Goal: Entertainment & Leisure: Browse casually

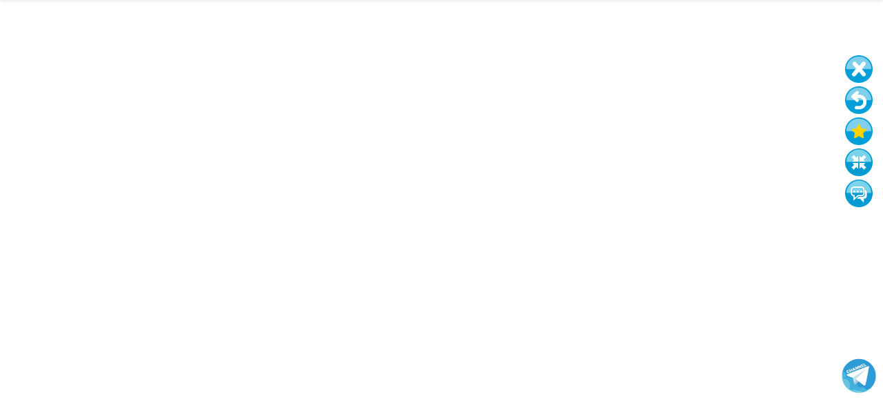
click at [861, 95] on button at bounding box center [859, 100] width 28 height 28
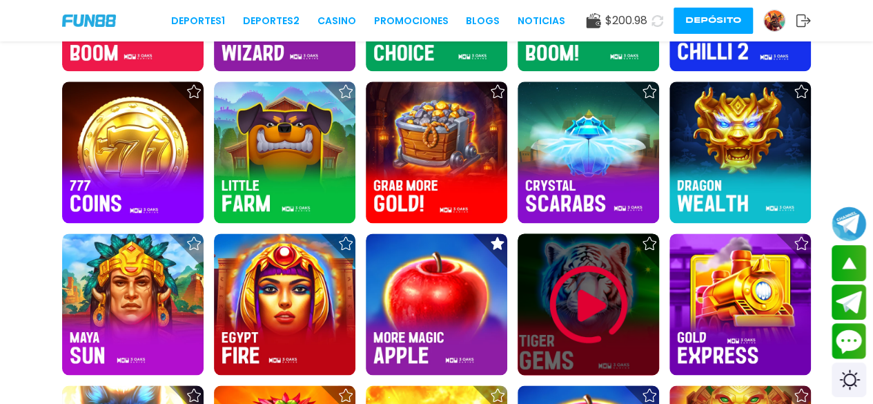
scroll to position [809, 0]
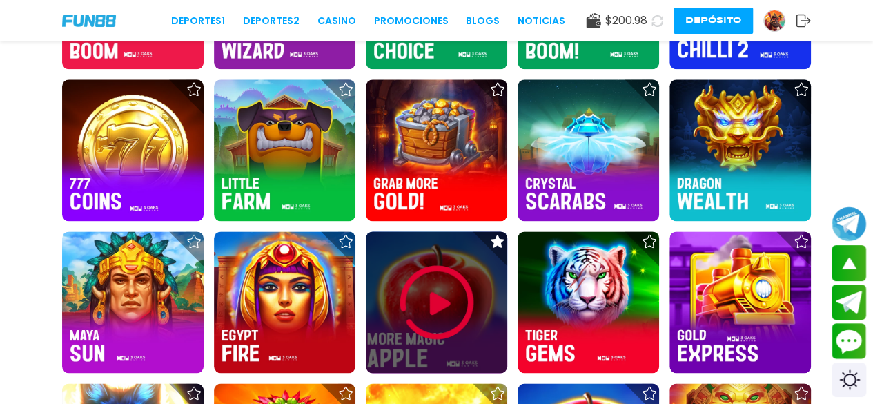
click at [439, 329] on img at bounding box center [436, 302] width 83 height 83
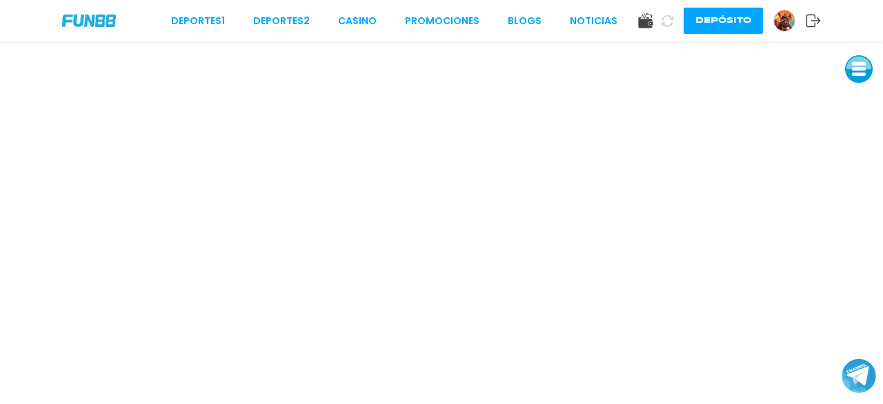
click at [856, 71] on button at bounding box center [859, 69] width 28 height 28
click at [858, 168] on button at bounding box center [859, 162] width 28 height 28
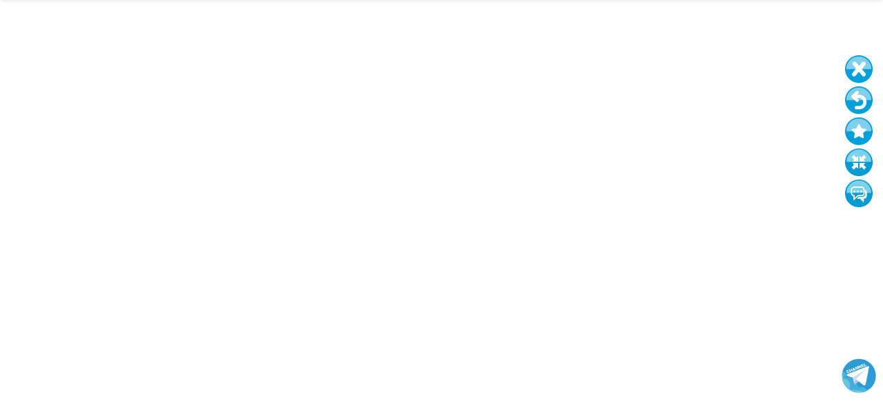
click at [861, 107] on button at bounding box center [859, 100] width 28 height 28
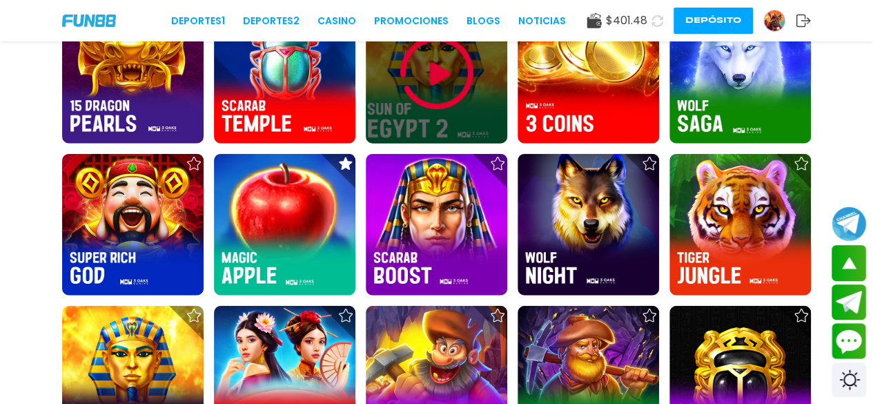
scroll to position [1646, 0]
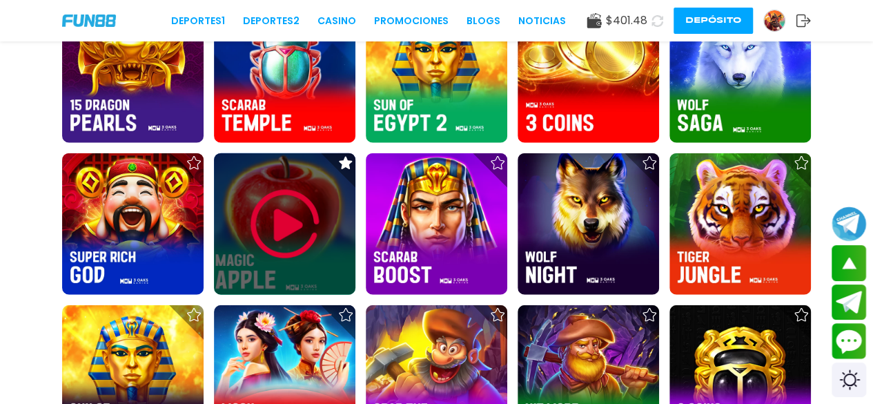
click at [282, 242] on img at bounding box center [285, 224] width 83 height 83
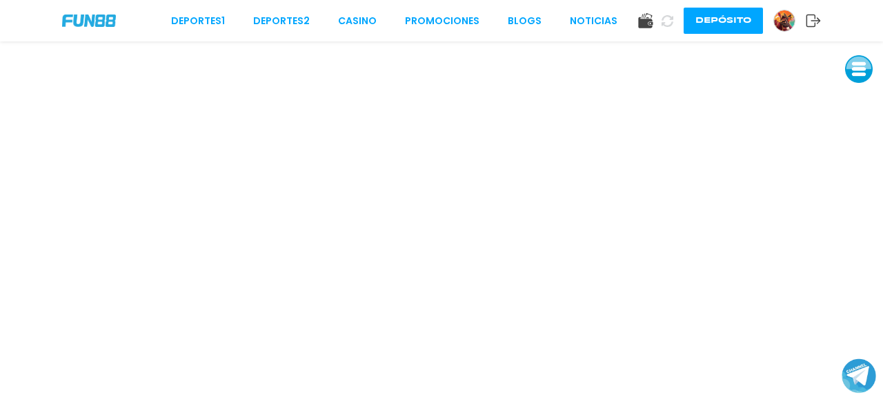
click at [857, 78] on button at bounding box center [859, 69] width 28 height 28
click at [861, 168] on button at bounding box center [859, 162] width 28 height 28
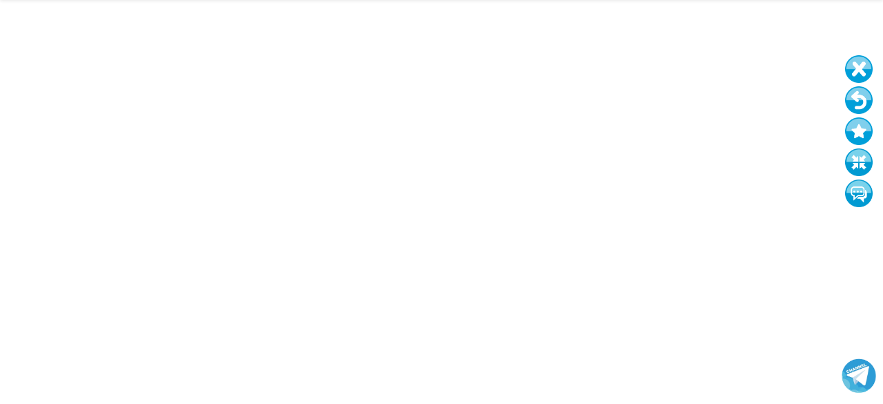
click at [861, 92] on button at bounding box center [859, 100] width 28 height 28
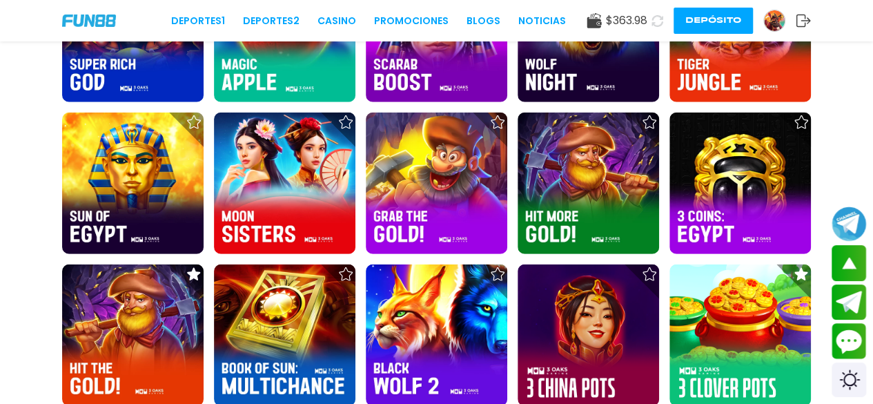
scroll to position [1837, 0]
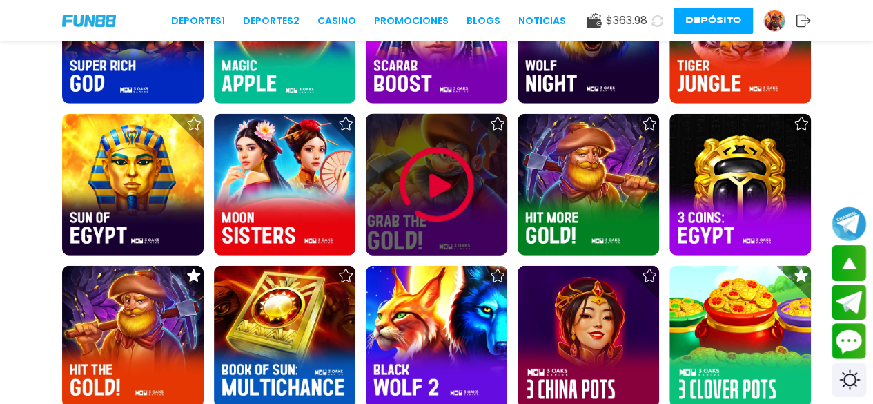
click at [457, 182] on img at bounding box center [436, 185] width 83 height 83
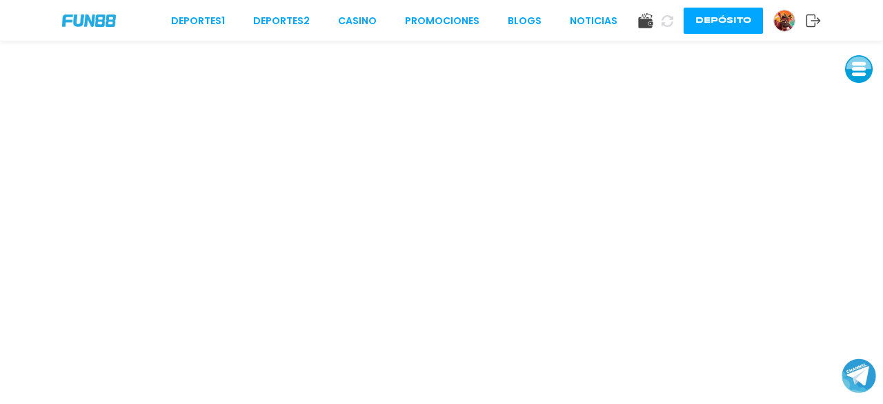
click at [859, 67] on button at bounding box center [859, 69] width 28 height 28
click at [863, 173] on button at bounding box center [859, 162] width 28 height 28
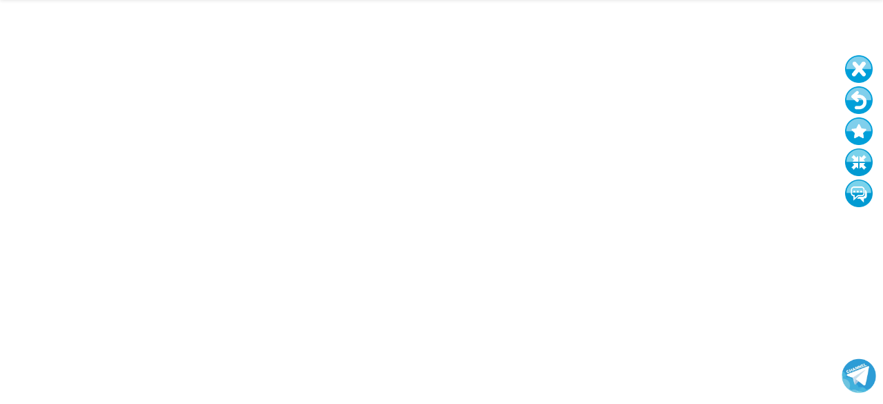
click at [845, 148] on button at bounding box center [859, 162] width 28 height 28
click at [864, 106] on button at bounding box center [859, 100] width 28 height 28
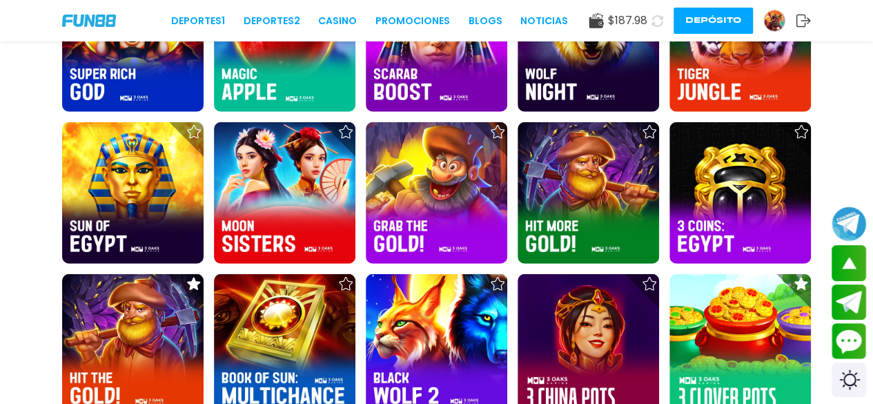
scroll to position [1830, 0]
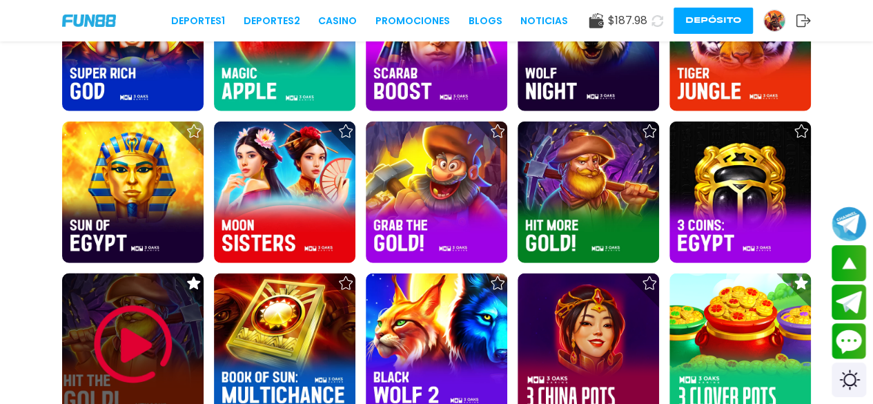
click at [170, 354] on img at bounding box center [133, 344] width 83 height 83
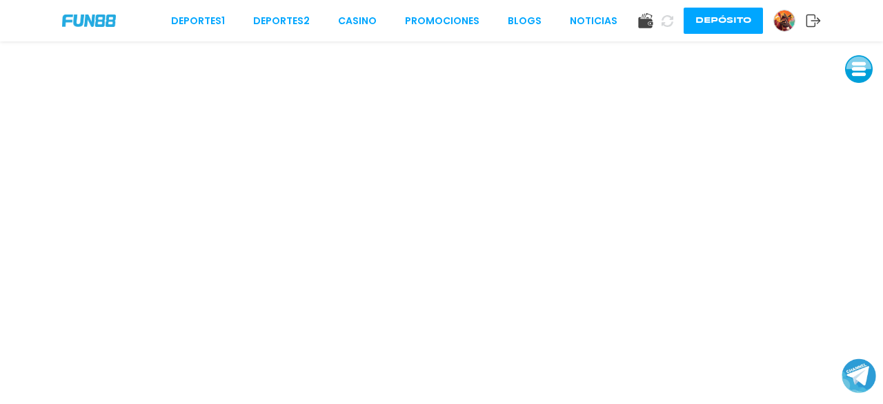
click at [857, 78] on button at bounding box center [859, 69] width 28 height 28
click at [858, 161] on button at bounding box center [859, 162] width 28 height 28
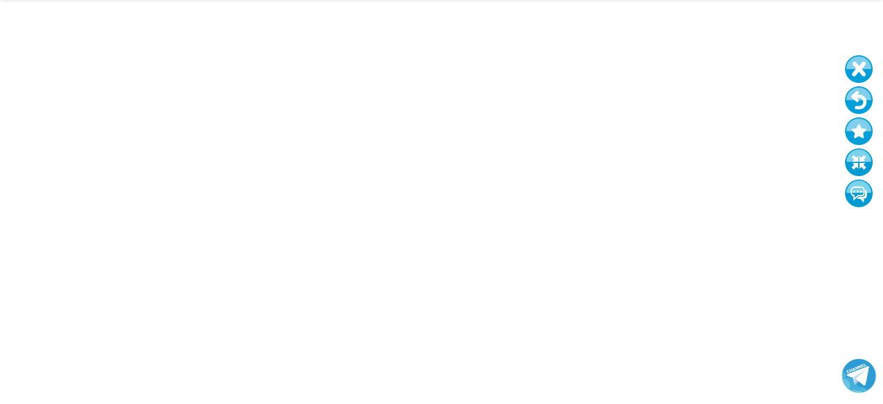
click at [867, 100] on button at bounding box center [859, 100] width 28 height 28
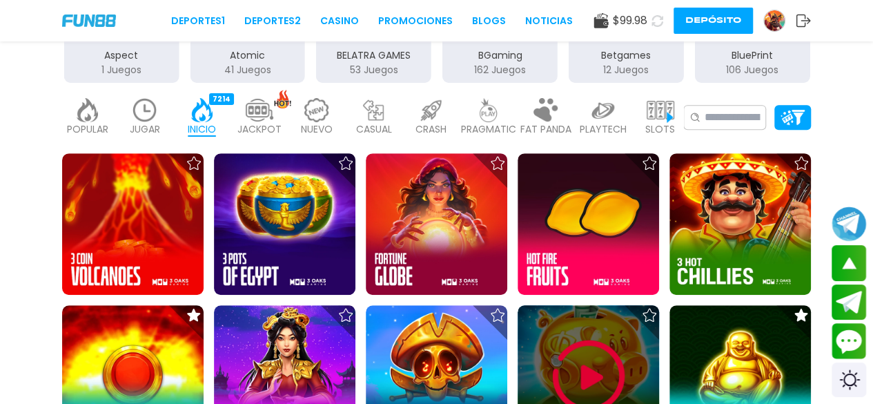
scroll to position [280, 0]
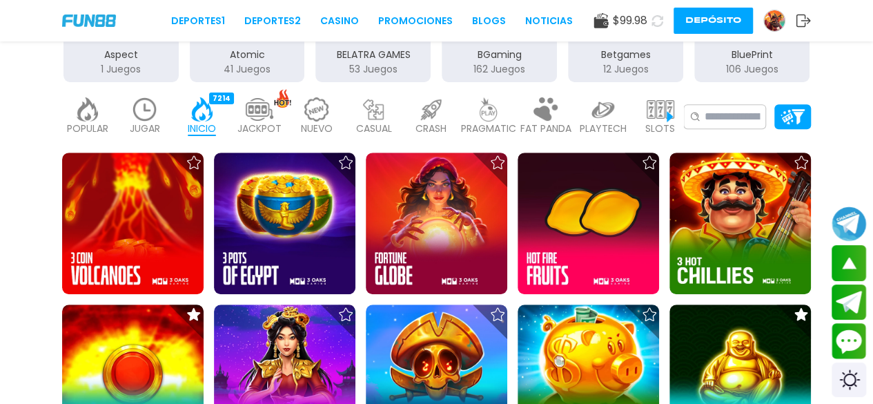
click at [146, 114] on img at bounding box center [145, 109] width 28 height 24
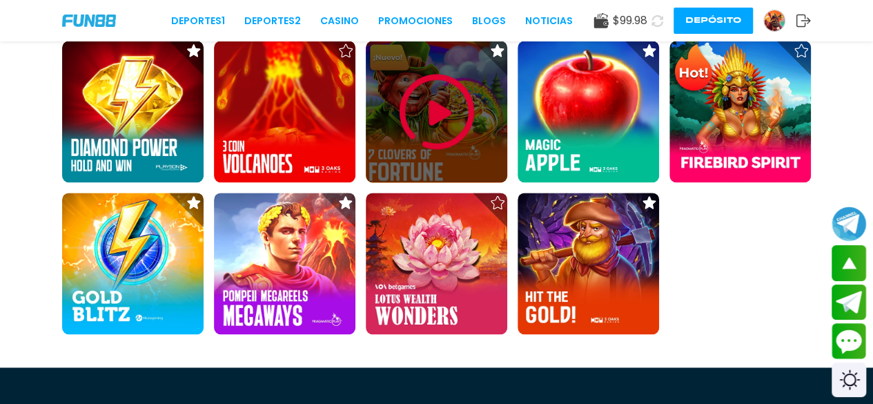
scroll to position [848, 0]
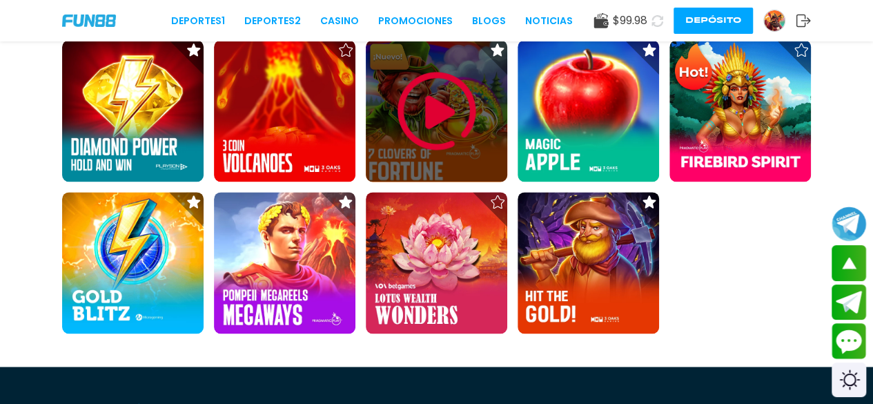
click at [455, 132] on img at bounding box center [436, 111] width 83 height 83
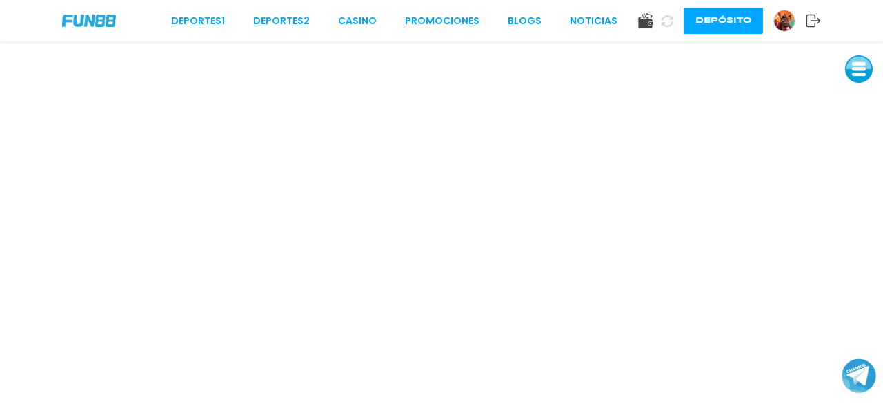
click at [857, 73] on button at bounding box center [859, 69] width 28 height 28
click at [860, 162] on button at bounding box center [859, 162] width 28 height 28
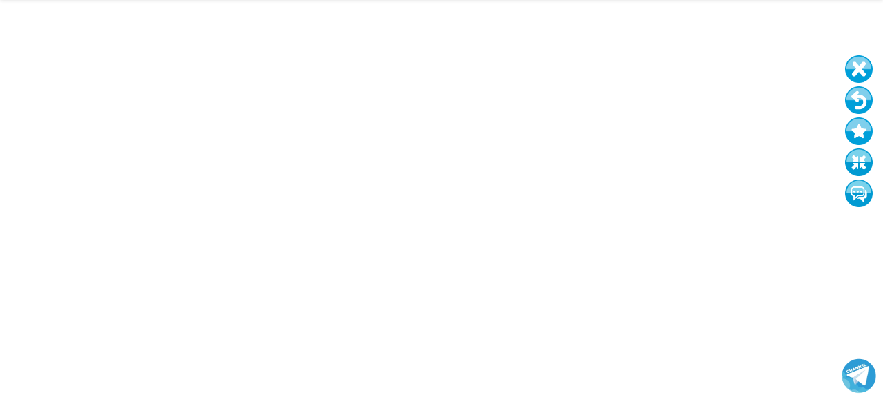
click at [856, 99] on button at bounding box center [859, 100] width 28 height 28
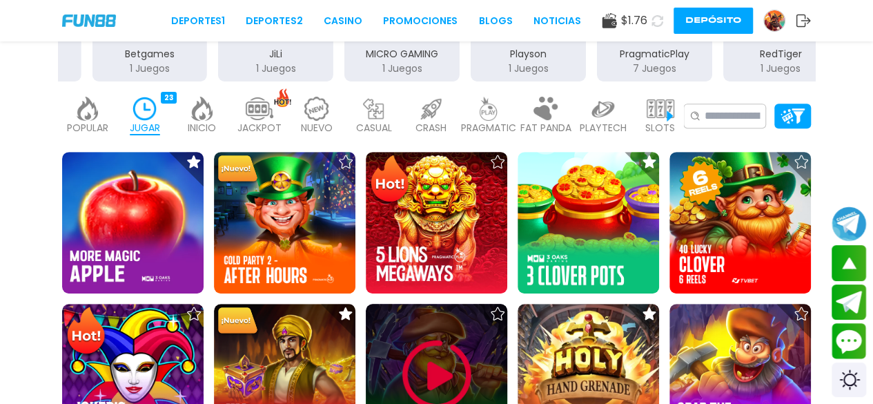
scroll to position [283, 0]
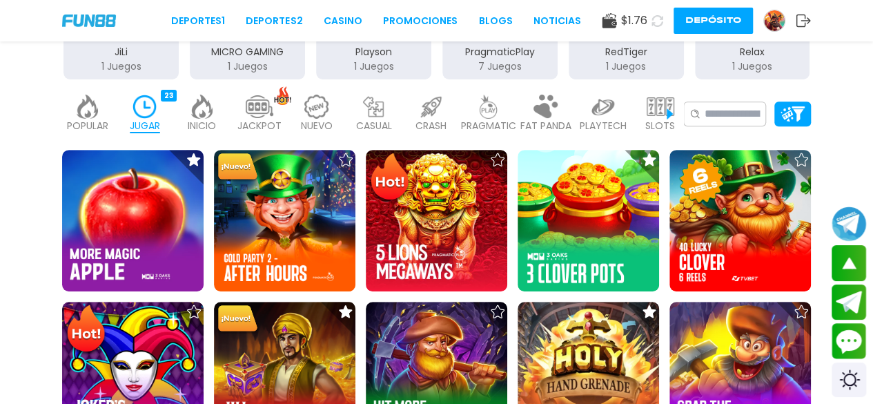
click at [310, 128] on p "NUEVO" at bounding box center [317, 126] width 32 height 14
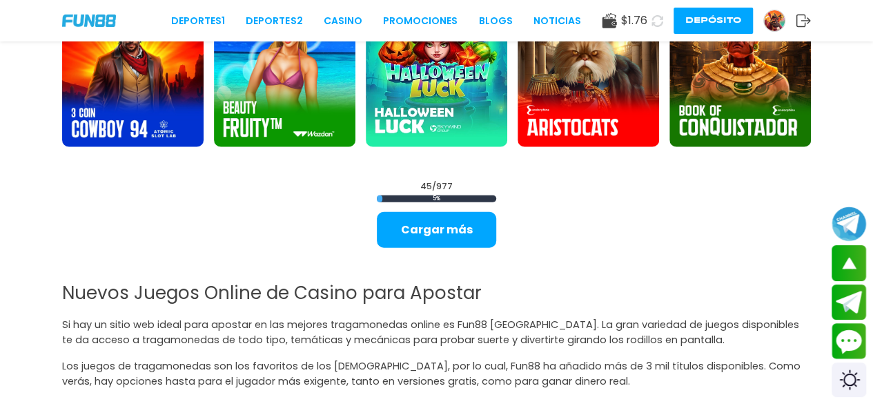
scroll to position [1645, 0]
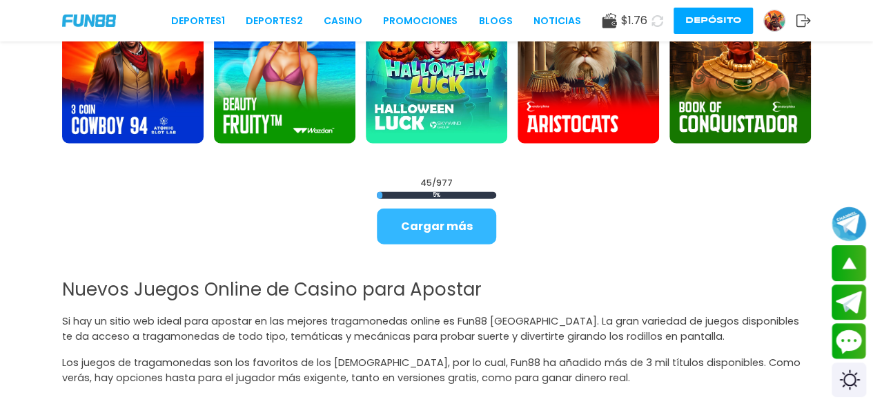
click at [447, 215] on button "Cargar más" at bounding box center [436, 226] width 119 height 36
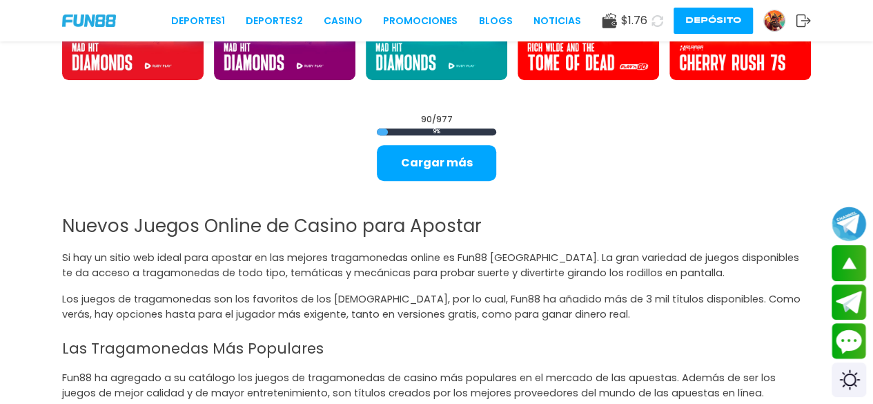
scroll to position [3076, 0]
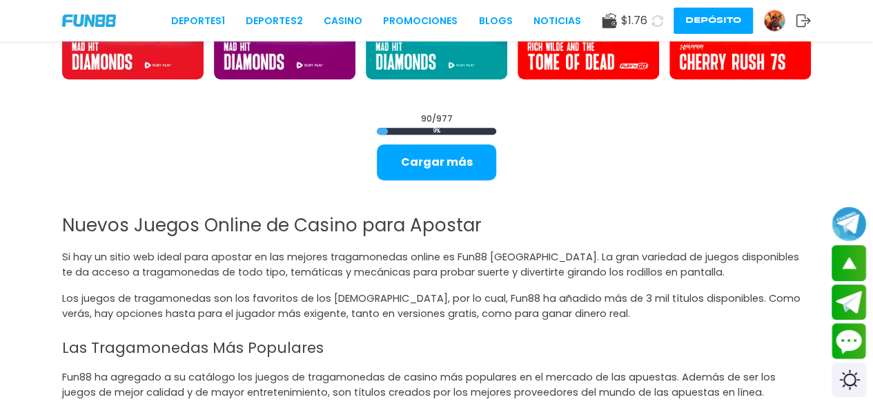
click at [445, 152] on button "Cargar más" at bounding box center [436, 162] width 119 height 36
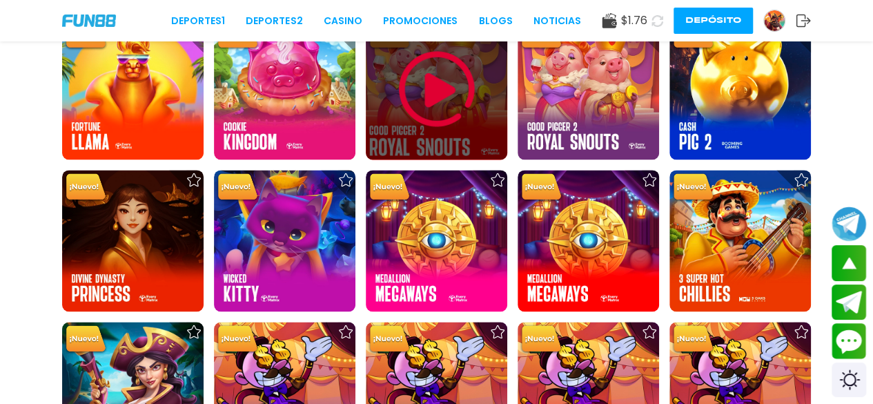
scroll to position [3604, 0]
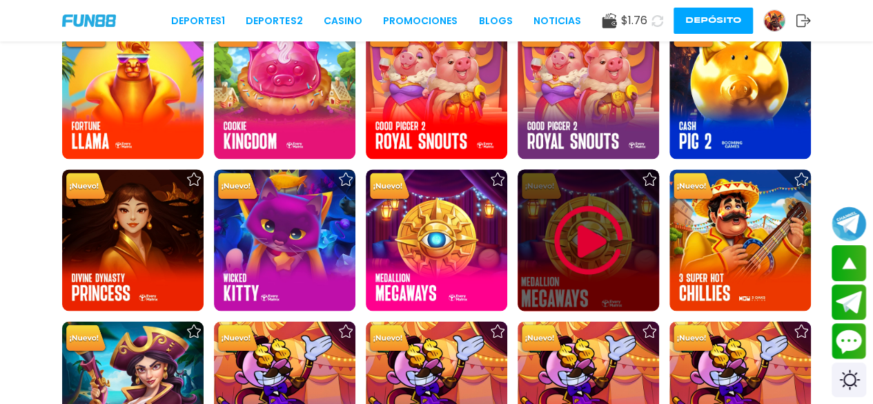
click at [585, 251] on img at bounding box center [588, 240] width 83 height 83
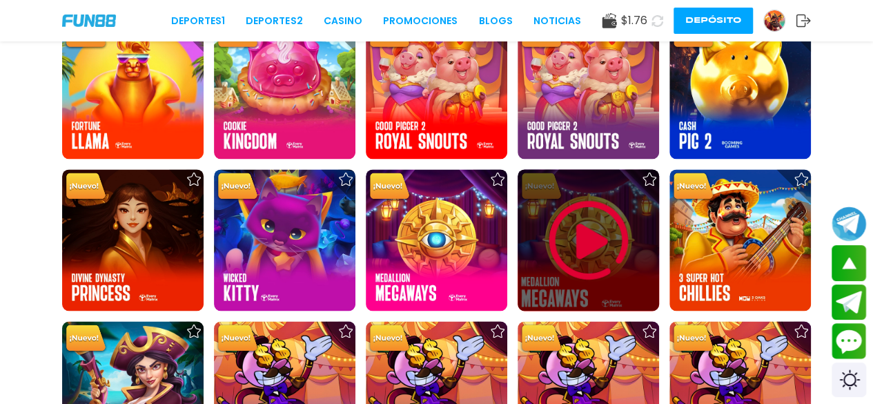
click at [585, 251] on img at bounding box center [588, 240] width 83 height 83
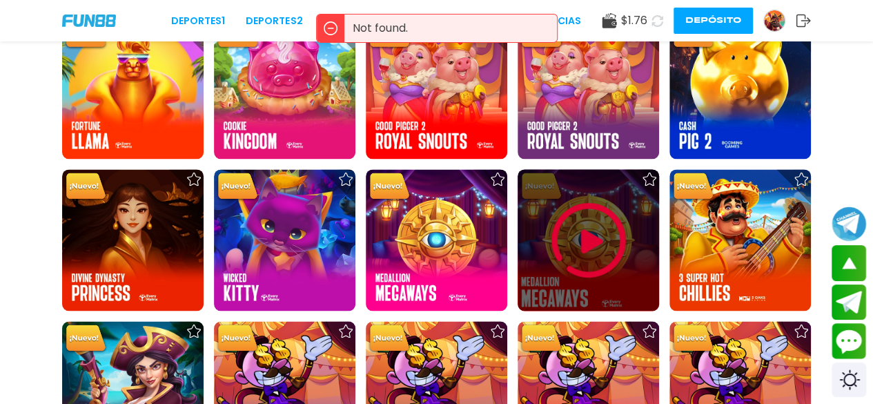
click at [585, 251] on img at bounding box center [588, 240] width 83 height 83
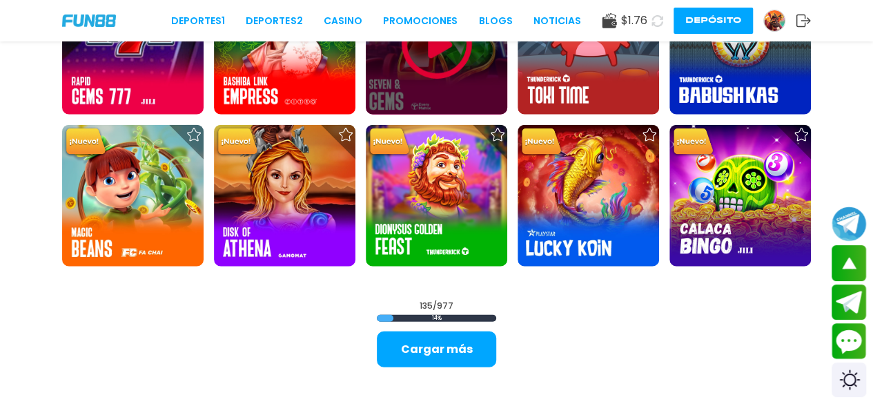
scroll to position [4256, 0]
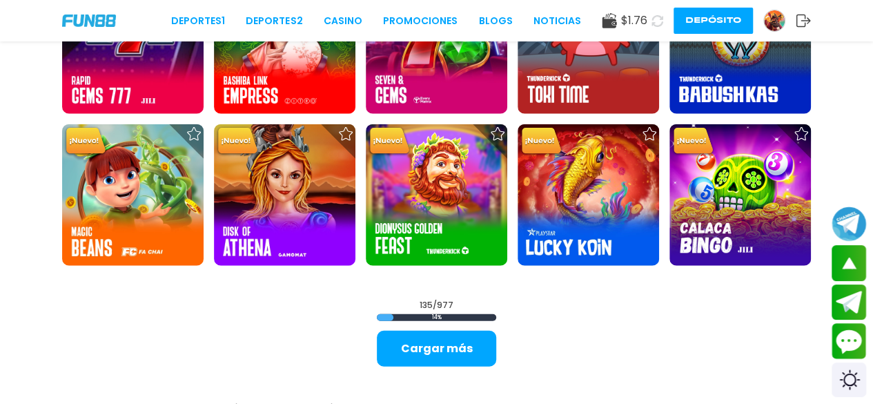
click at [357, 12] on div "Deportes 1 Deportes 2 CASINO Promociones BLOGS NOTICIAS $ 1.76 Depósito" at bounding box center [436, 20] width 873 height 41
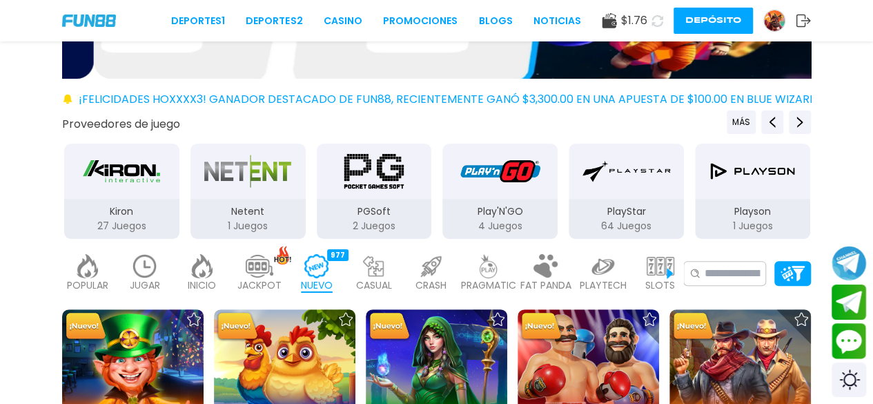
scroll to position [124, 0]
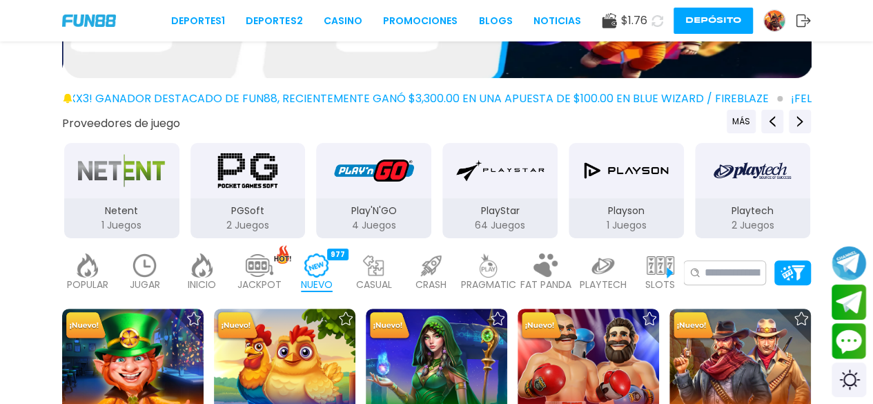
click at [141, 267] on img at bounding box center [145, 265] width 28 height 24
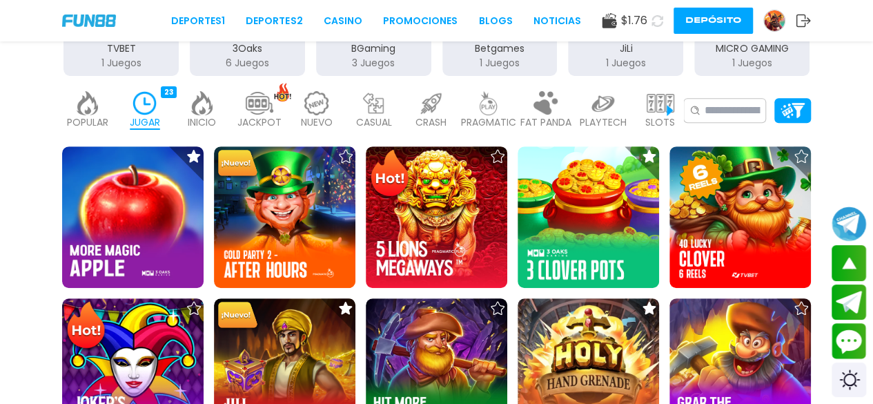
scroll to position [287, 0]
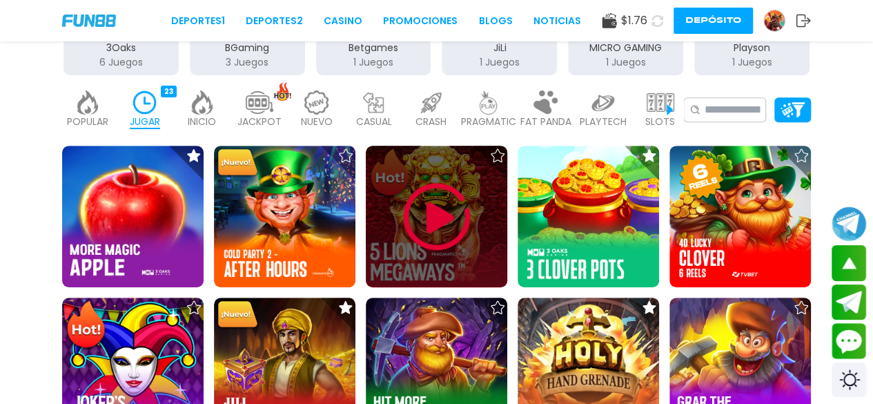
click at [439, 231] on img at bounding box center [436, 216] width 83 height 83
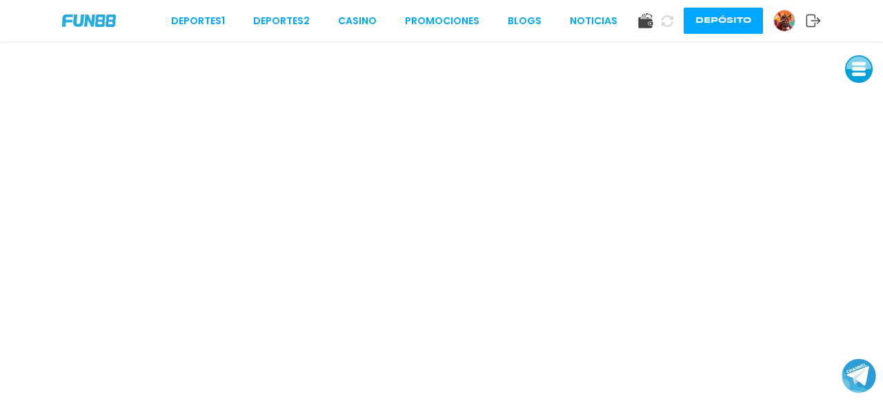
click at [860, 77] on button at bounding box center [859, 69] width 28 height 28
click at [867, 166] on button at bounding box center [859, 162] width 28 height 28
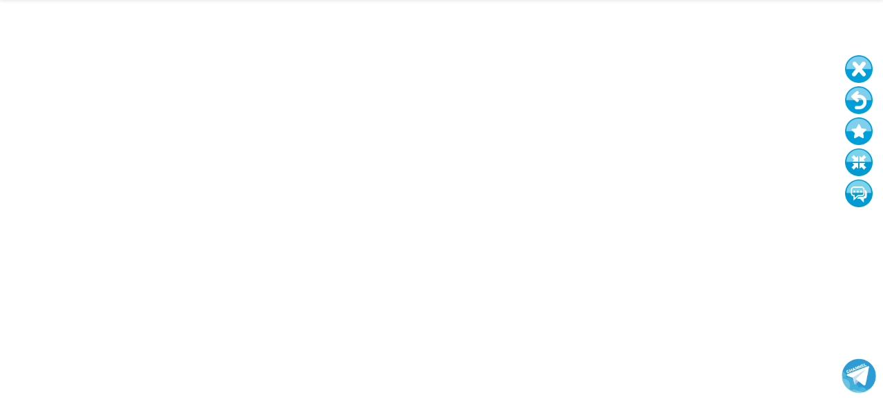
click at [855, 101] on button at bounding box center [859, 100] width 28 height 28
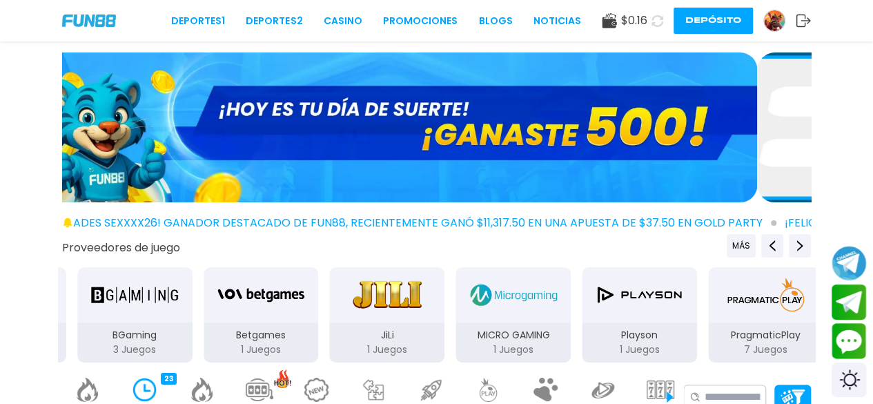
click at [798, 32] on div "$ 0.16 Depósito" at bounding box center [706, 21] width 209 height 26
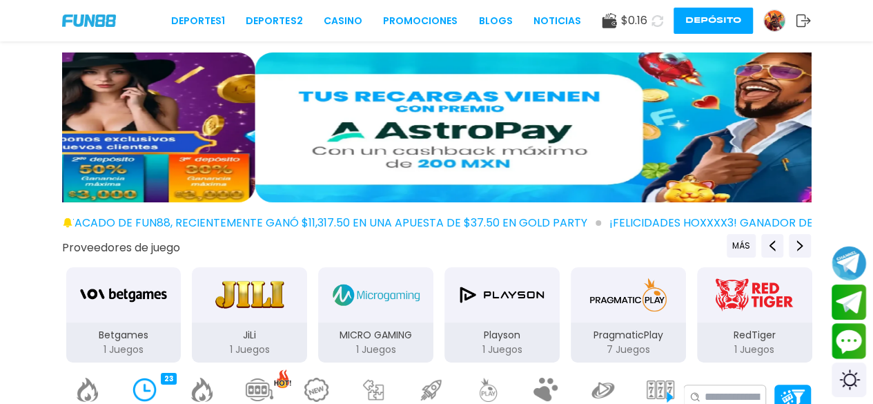
click at [84, 23] on img at bounding box center [89, 20] width 54 height 12
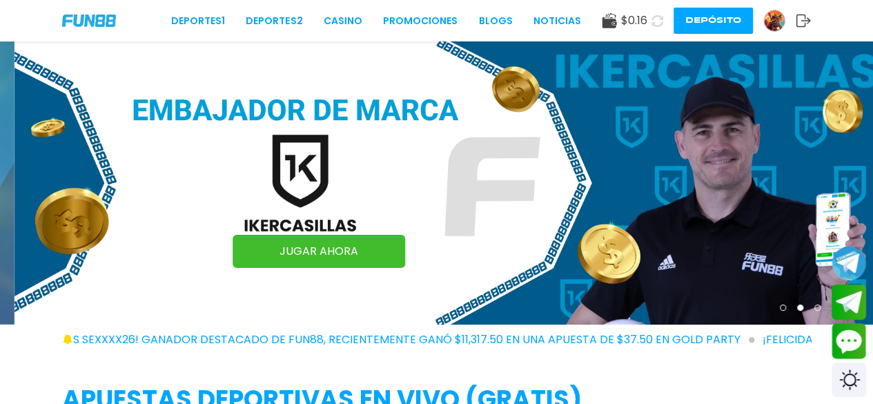
click at [774, 27] on img at bounding box center [774, 20] width 21 height 21
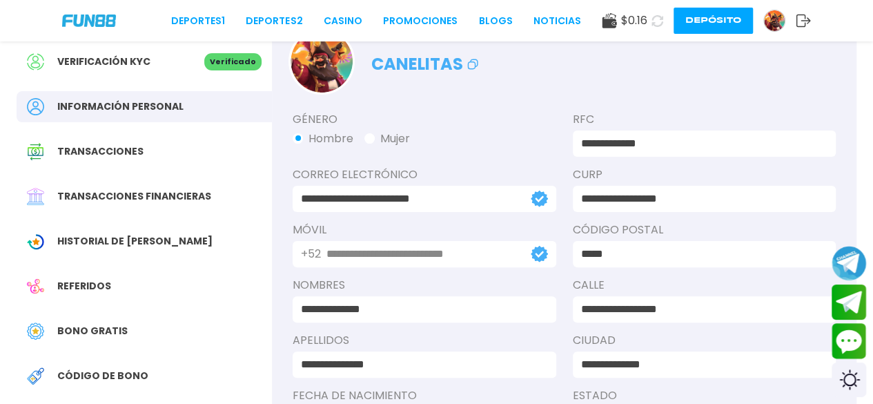
scroll to position [70, 0]
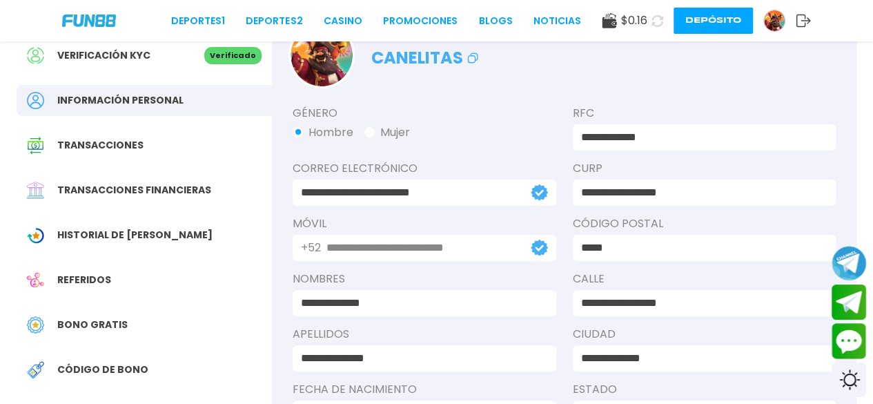
click at [90, 324] on span "Bono Gratis" at bounding box center [92, 324] width 70 height 14
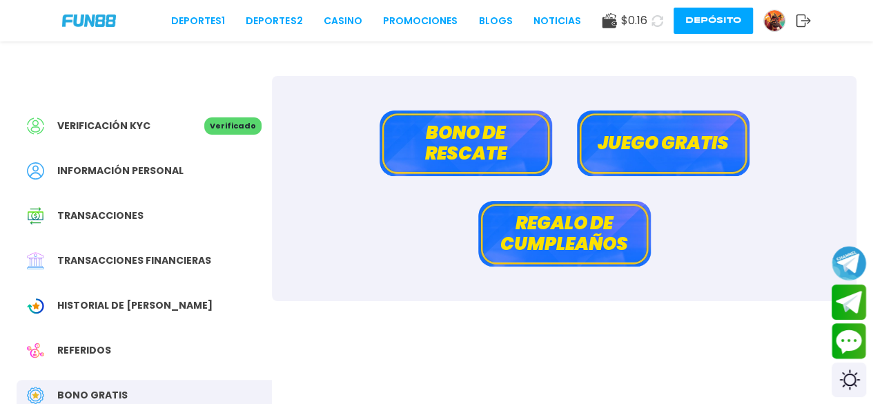
click at [460, 146] on button "Bono de rescate" at bounding box center [466, 143] width 173 height 66
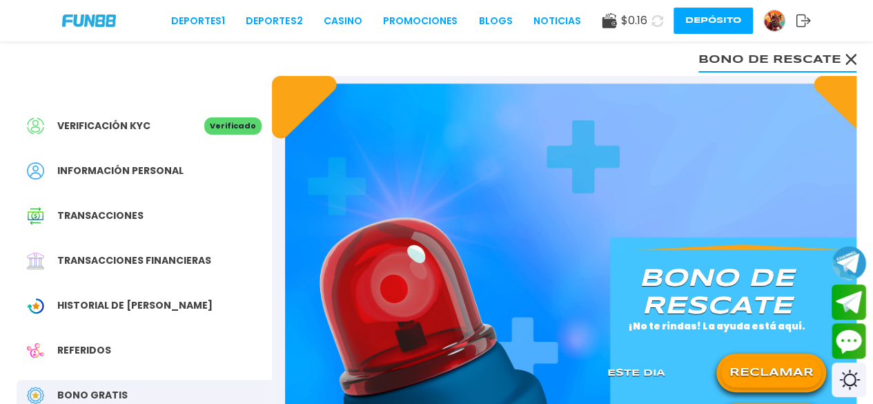
click at [765, 365] on button "RECLAMAR" at bounding box center [771, 372] width 100 height 29
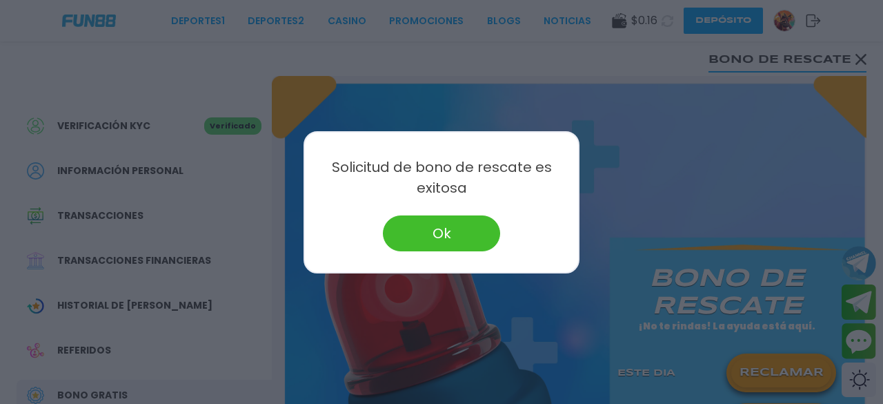
click at [470, 221] on button "Ok" at bounding box center [441, 233] width 117 height 36
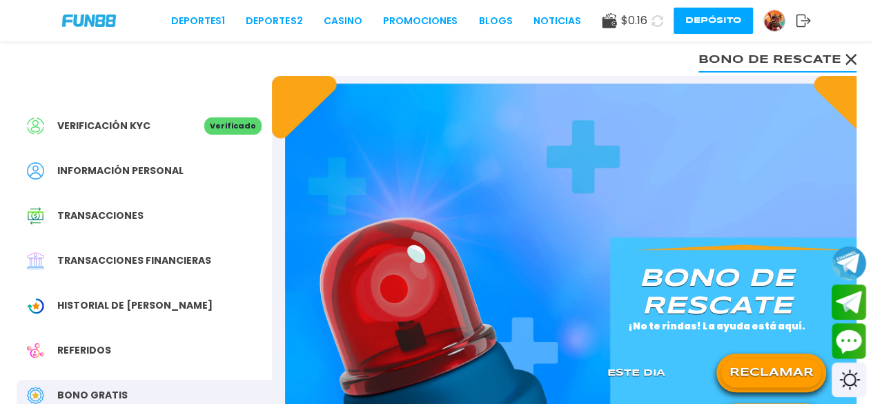
click at [652, 21] on icon at bounding box center [657, 21] width 12 height 12
click at [345, 23] on link "CASINO" at bounding box center [343, 21] width 39 height 14
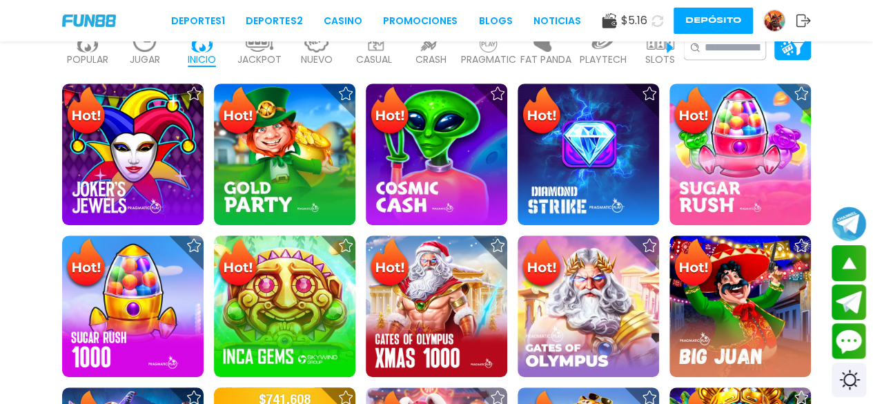
scroll to position [364, 0]
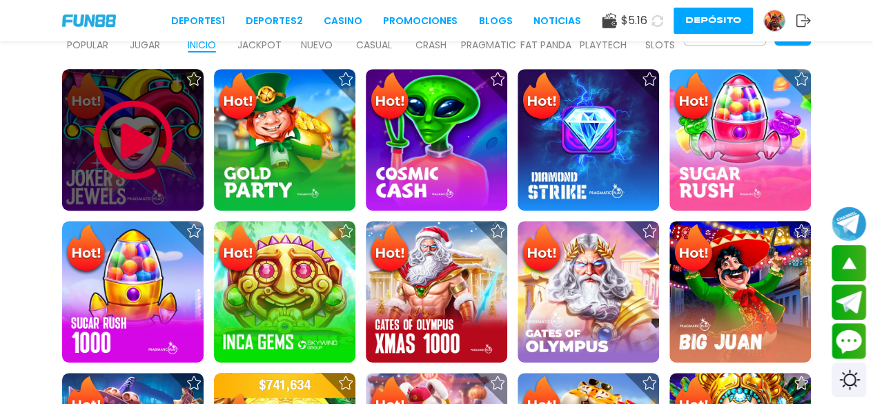
click at [146, 114] on img at bounding box center [133, 140] width 83 height 83
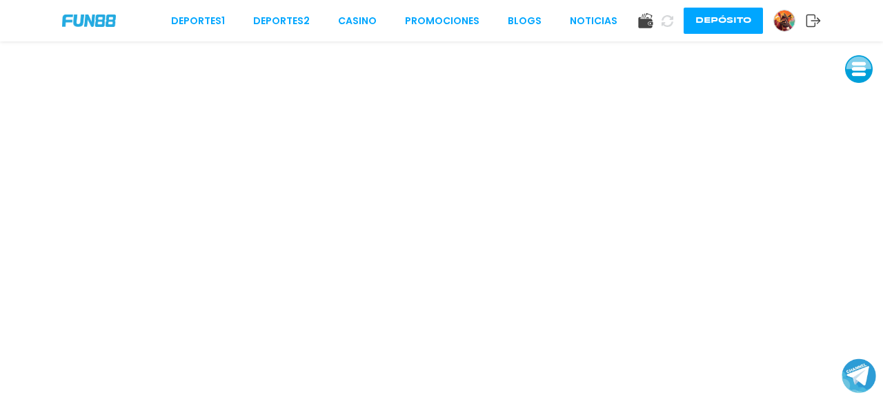
click at [854, 75] on button at bounding box center [859, 69] width 28 height 28
click at [861, 166] on button at bounding box center [859, 162] width 28 height 28
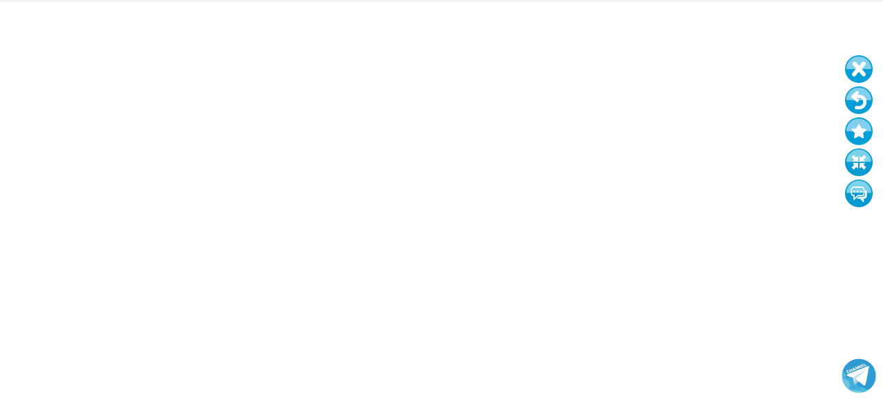
click at [857, 98] on button at bounding box center [859, 100] width 28 height 28
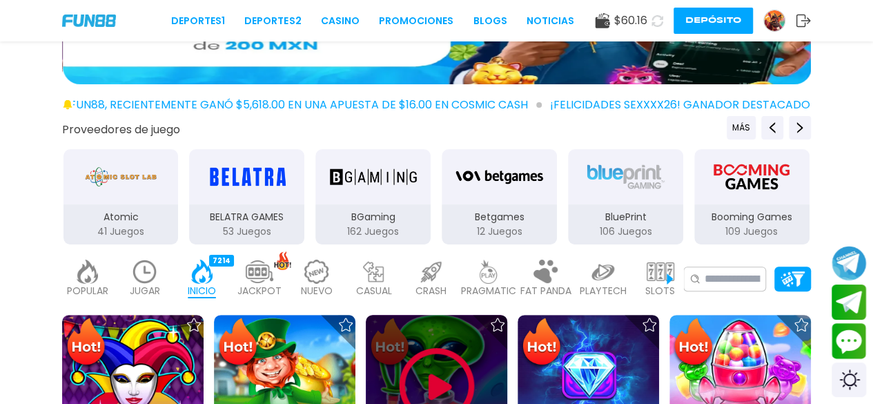
scroll to position [119, 0]
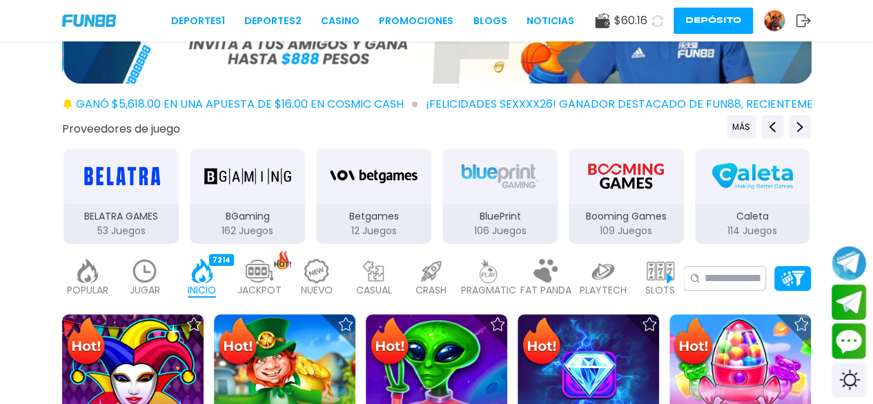
click at [150, 268] on img at bounding box center [145, 271] width 28 height 24
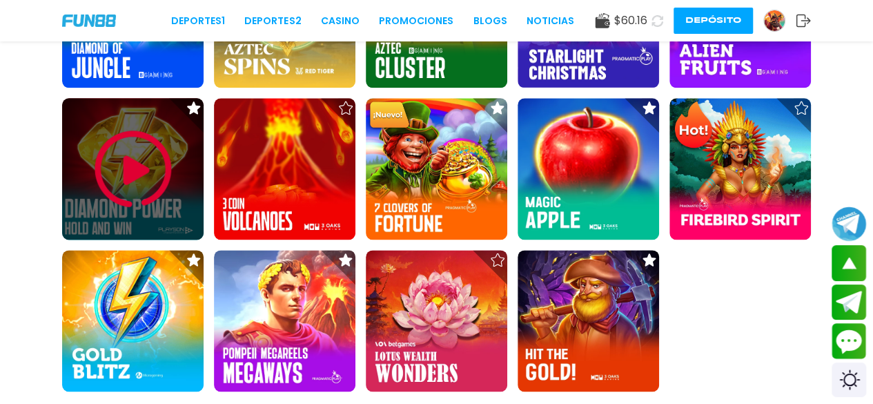
scroll to position [806, 0]
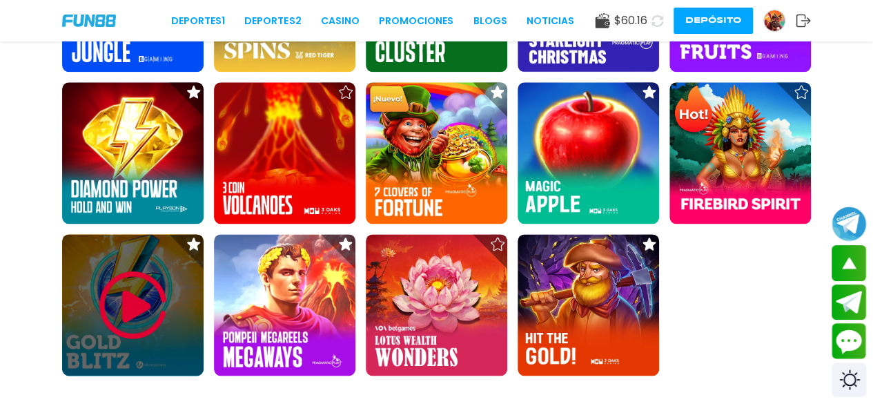
click at [108, 295] on img at bounding box center [133, 305] width 83 height 83
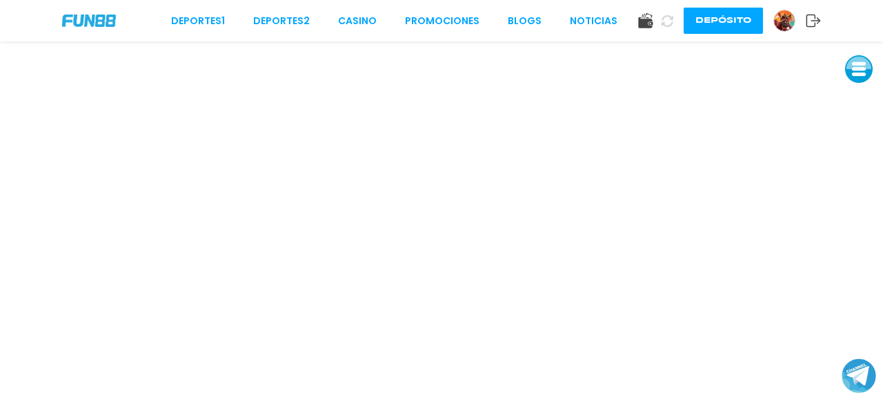
click at [865, 71] on button at bounding box center [859, 69] width 28 height 28
click at [858, 159] on button at bounding box center [859, 162] width 28 height 28
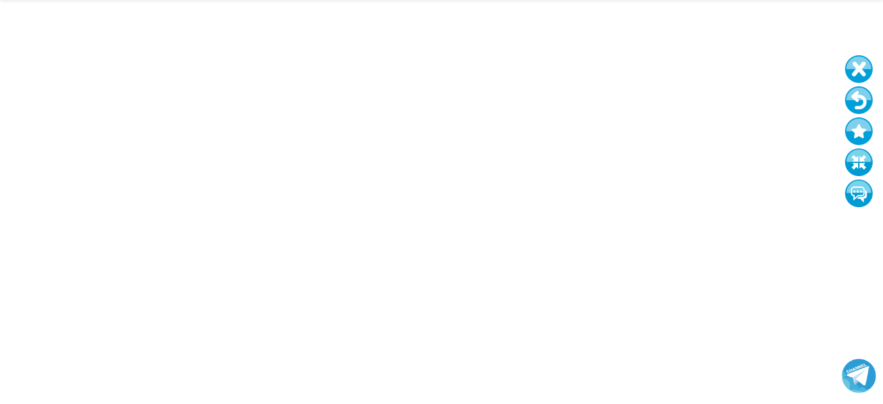
click at [845, 148] on button at bounding box center [859, 162] width 28 height 28
click at [859, 104] on button at bounding box center [859, 100] width 28 height 28
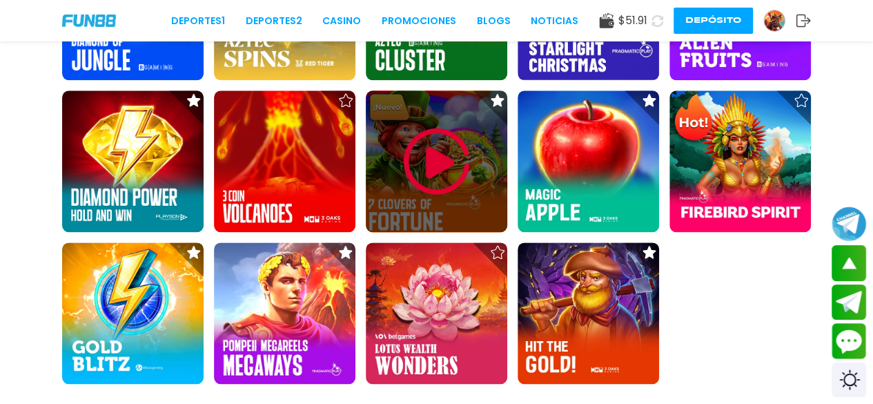
scroll to position [798, 0]
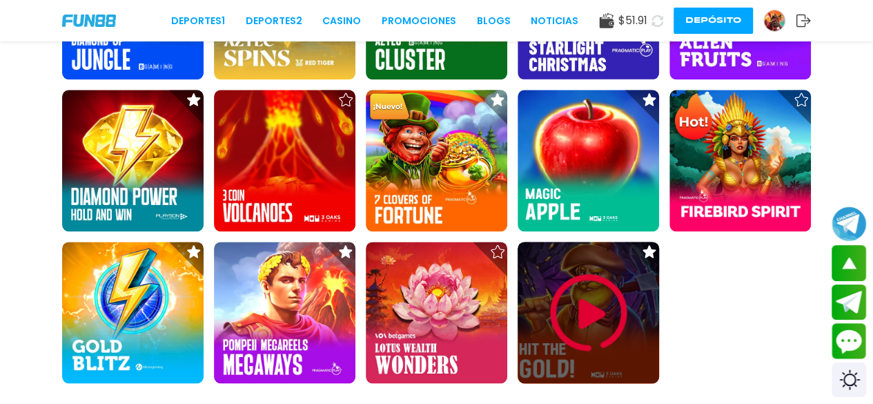
click at [552, 351] on img at bounding box center [588, 312] width 83 height 83
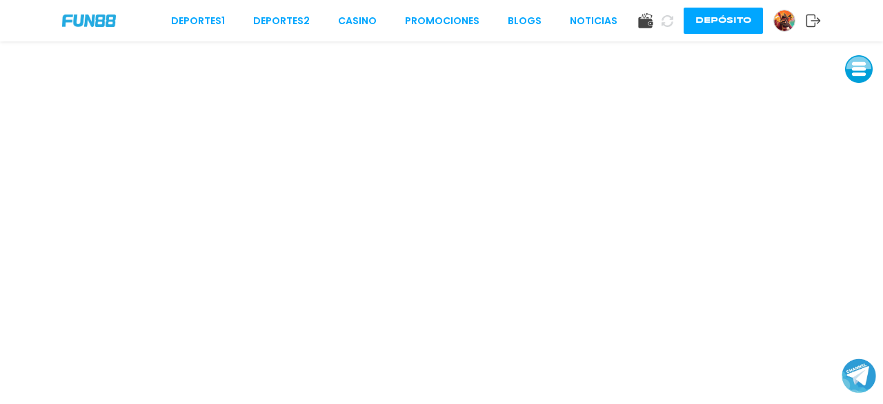
click at [856, 71] on button at bounding box center [859, 69] width 28 height 28
click at [854, 157] on button at bounding box center [859, 162] width 28 height 28
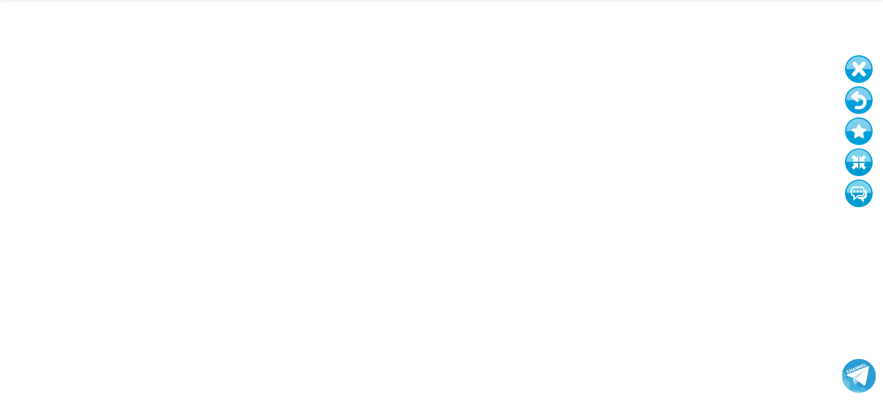
click at [845, 148] on button at bounding box center [859, 162] width 28 height 28
